Goal: Answer question/provide support: Answer question/provide support

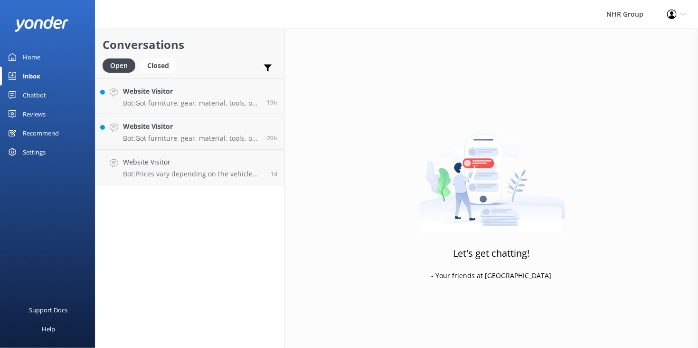
click at [179, 120] on link "Website Visitor Bot: Got furniture, gear, material, tools, or freight to move? …" at bounding box center [189, 132] width 189 height 36
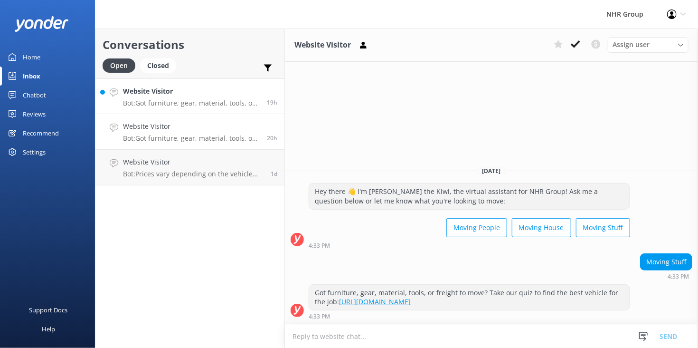
click at [198, 98] on div "Website Visitor Bot: Got furniture, gear, material, tools, or freight to move? …" at bounding box center [191, 96] width 137 height 20
click at [31, 77] on div "Inbox" at bounding box center [32, 76] width 18 height 19
